Goal: Transaction & Acquisition: Purchase product/service

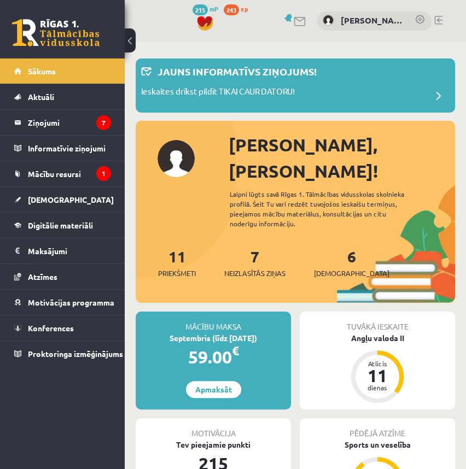
click at [211, 375] on div "Mācību maksa Septembris (līdz 30.09.25) 59.00 € Apmaksāt" at bounding box center [213, 361] width 155 height 98
click at [211, 381] on link "Apmaksāt" at bounding box center [213, 389] width 55 height 17
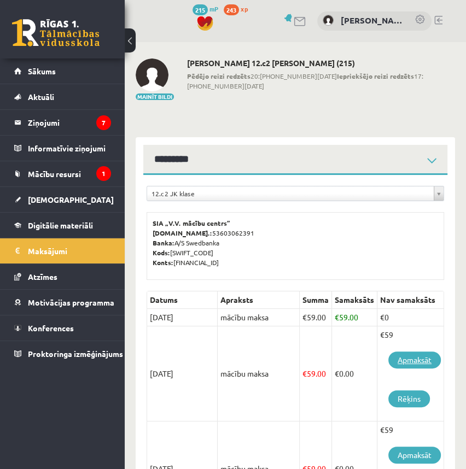
click at [413, 361] on link "Apmaksāt" at bounding box center [414, 360] width 53 height 17
click at [39, 65] on link "Sākums" at bounding box center [62, 71] width 97 height 25
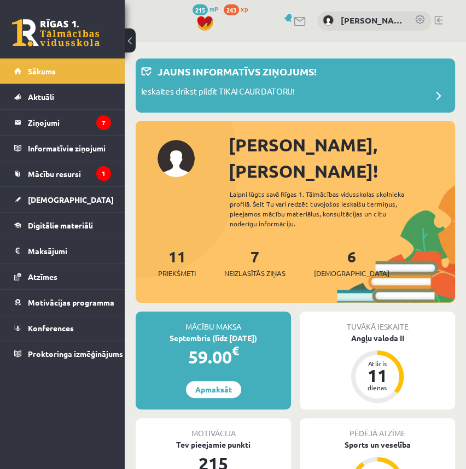
click at [176, 166] on div "Sveiks, Bruno! Laipni lūgts savā Rīgas 1. Tālmācības vidusskolas skolnieka prof…" at bounding box center [296, 218] width 320 height 172
click at [361, 25] on link "[PERSON_NAME]" at bounding box center [372, 20] width 63 height 13
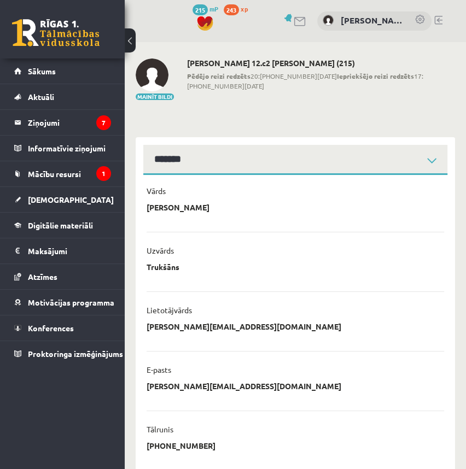
scroll to position [216, 0]
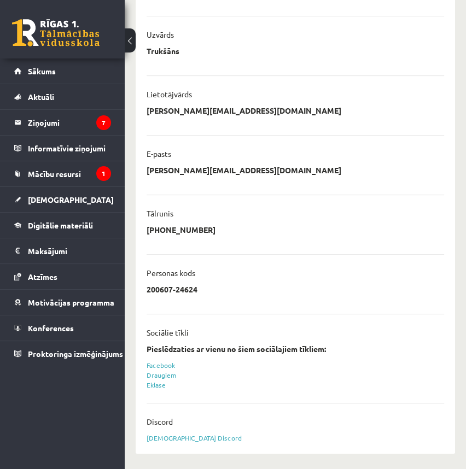
drag, startPoint x: 214, startPoint y: 230, endPoint x: 160, endPoint y: 237, distance: 54.6
click at [160, 237] on div "**********" at bounding box center [296, 233] width 298 height 16
click at [50, 76] on link "Sākums" at bounding box center [62, 71] width 97 height 25
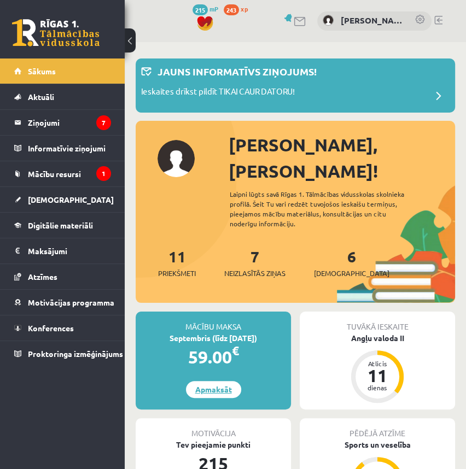
click at [213, 381] on link "Apmaksāt" at bounding box center [213, 389] width 55 height 17
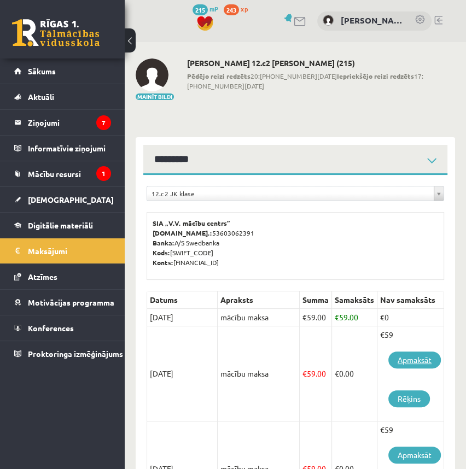
click at [405, 361] on link "Apmaksāt" at bounding box center [414, 360] width 53 height 17
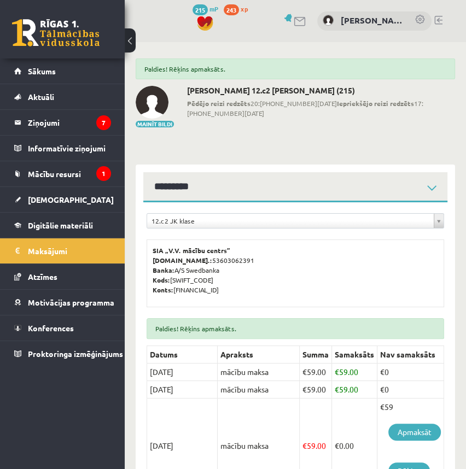
drag, startPoint x: 220, startPoint y: 388, endPoint x: 274, endPoint y: 394, distance: 54.0
click at [274, 394] on tr "30/09/2025 mācību maksa € 59.00 € 59.00 €0" at bounding box center [295, 390] width 297 height 18
click at [48, 74] on span "Sākums" at bounding box center [42, 71] width 28 height 10
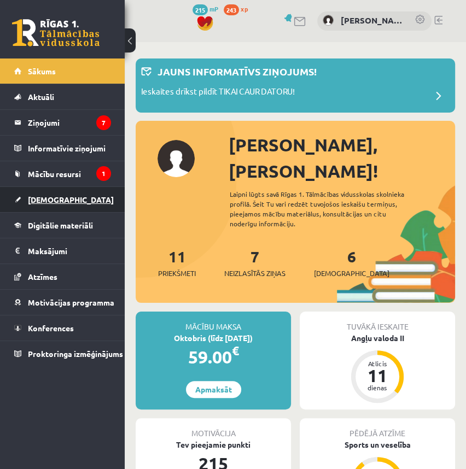
click at [55, 195] on span "[DEMOGRAPHIC_DATA]" at bounding box center [71, 200] width 86 height 10
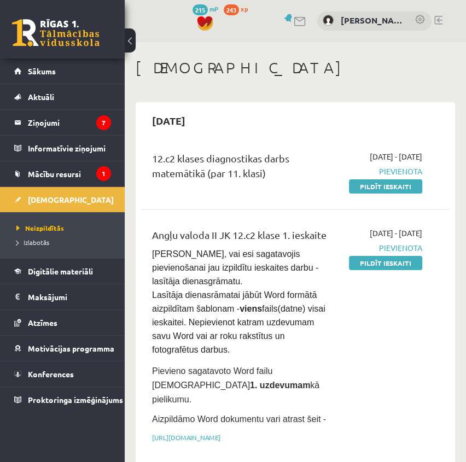
drag, startPoint x: 154, startPoint y: 153, endPoint x: 221, endPoint y: 170, distance: 68.7
click at [221, 170] on div "12.c2 klases diagnostikas darbs matemātikā (par 11. klasi)" at bounding box center [239, 168] width 175 height 35
drag, startPoint x: 221, startPoint y: 170, endPoint x: 152, endPoint y: 150, distance: 71.2
click at [152, 150] on div "12.c2 klases diagnostikas darbs matemātikā (par 11. klasi) 2025-09-16 - 2025-09…" at bounding box center [295, 171] width 309 height 63
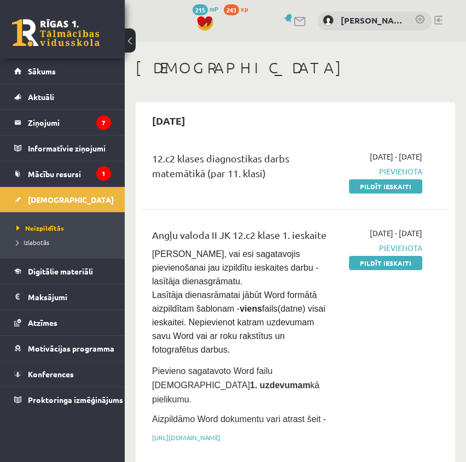
click at [235, 182] on div "12.c2 klases diagnostikas darbs matemātikā (par 11. klasi)" at bounding box center [239, 168] width 175 height 35
